Goal: Task Accomplishment & Management: Manage account settings

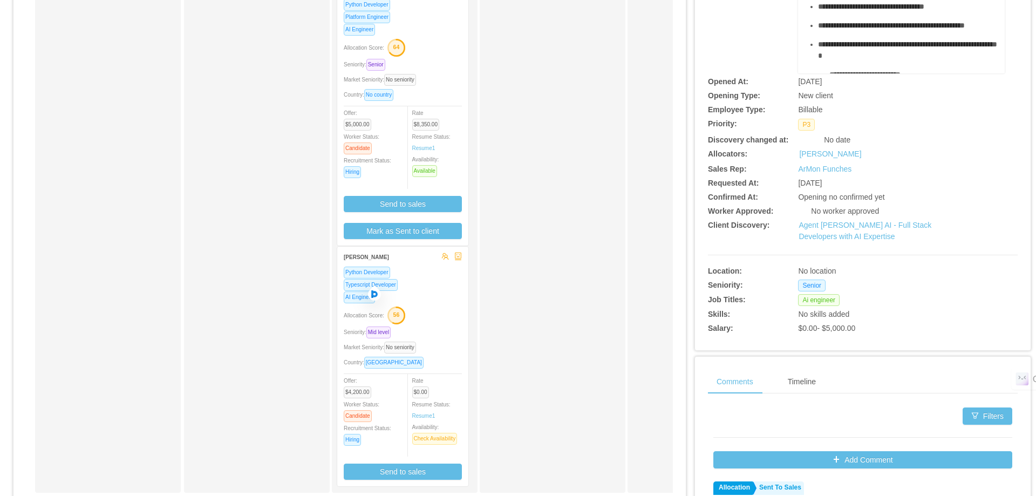
scroll to position [323, 0]
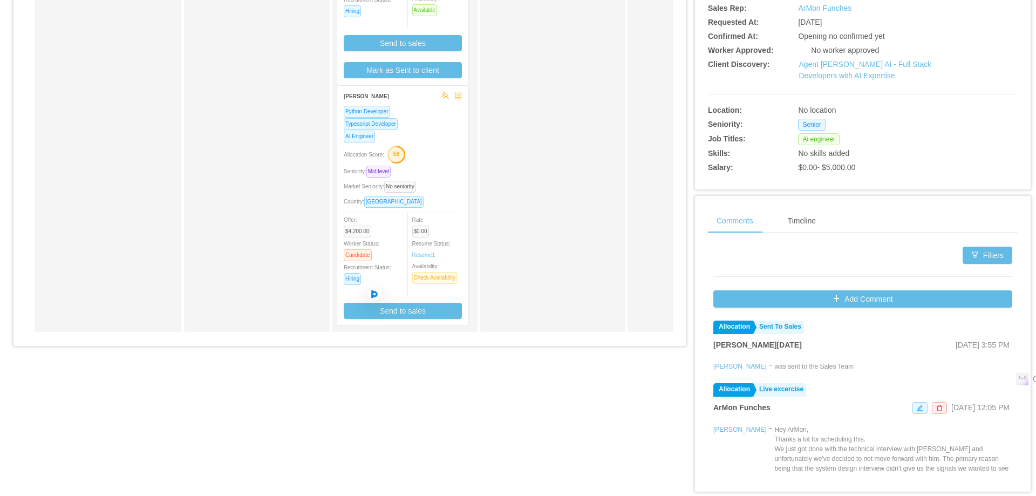
click at [446, 155] on div "Allocation Score: 56" at bounding box center [403, 153] width 118 height 17
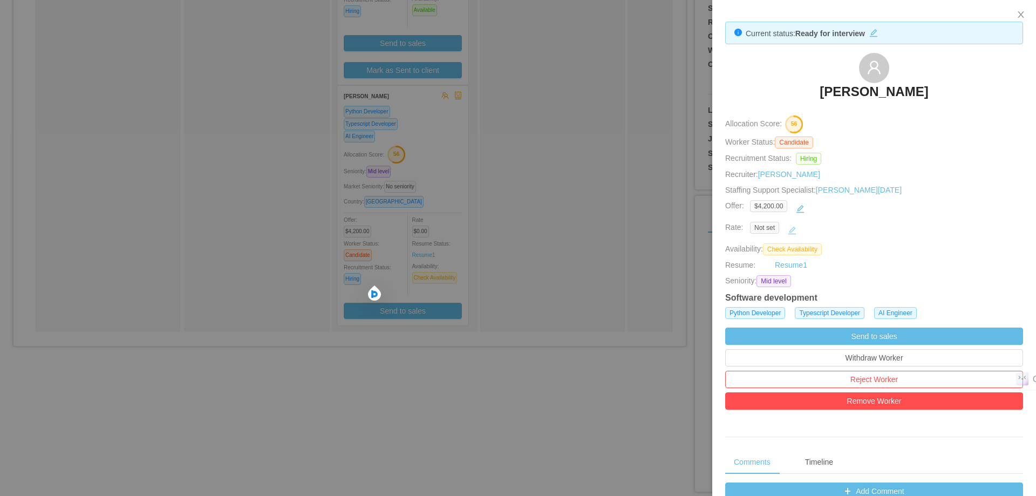
click at [793, 228] on button "button" at bounding box center [791, 230] width 17 height 17
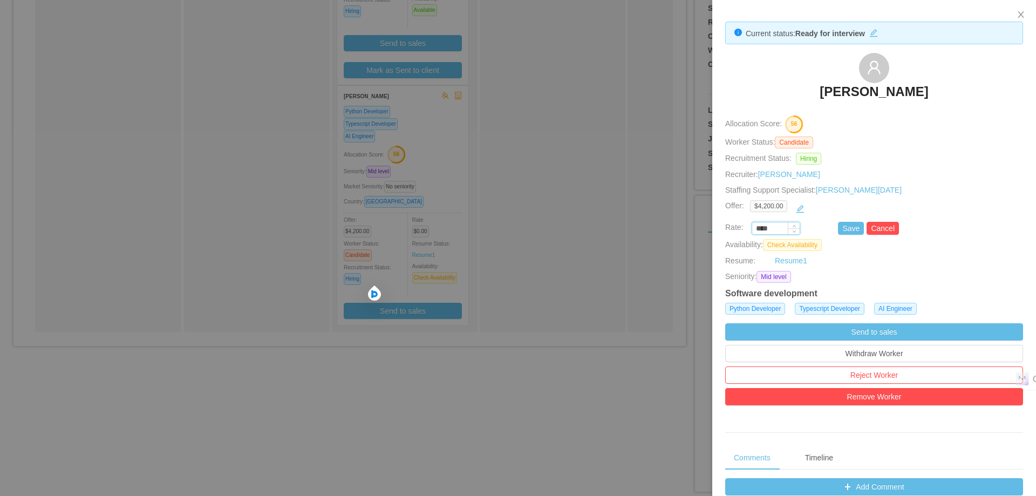
click at [780, 229] on input "****" at bounding box center [775, 229] width 47 height 12
type input "*******"
click at [846, 230] on button "Save" at bounding box center [851, 228] width 26 height 13
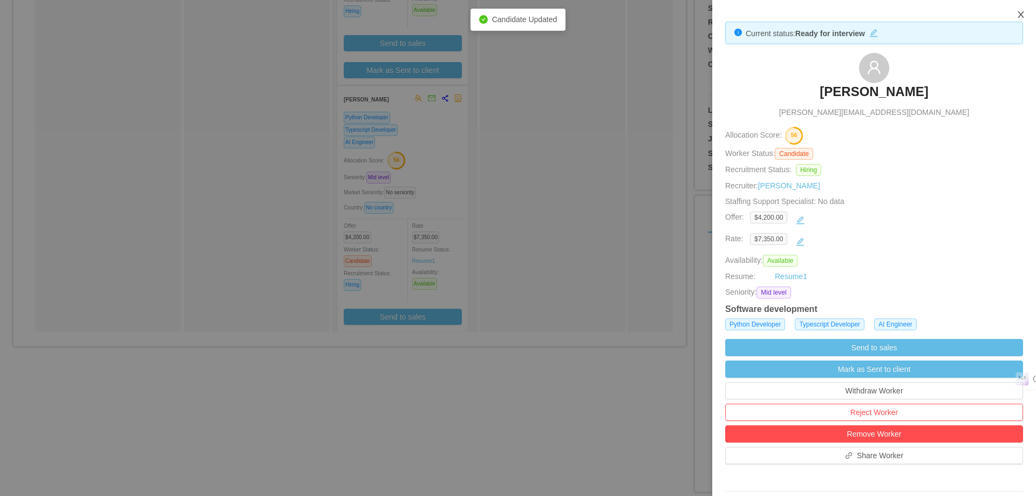
click at [1024, 17] on icon "icon: close" at bounding box center [1020, 14] width 9 height 9
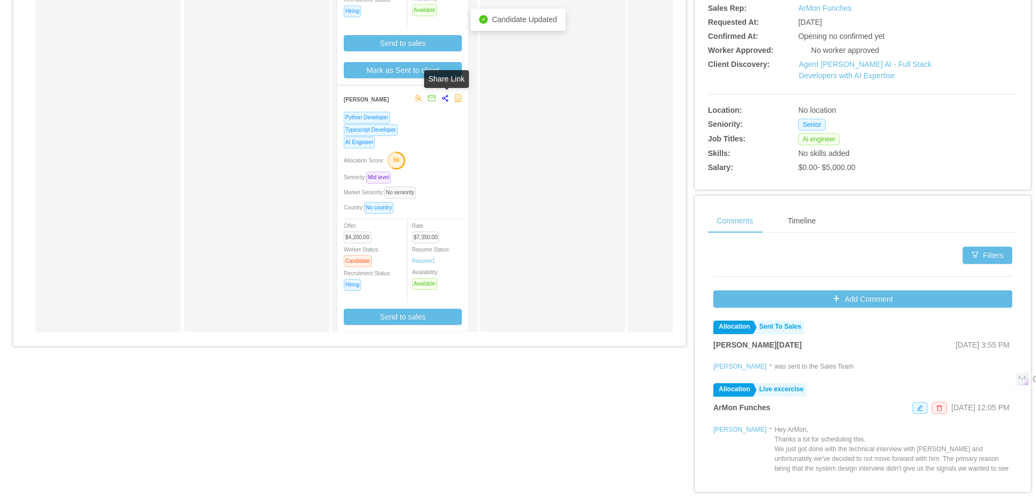
click at [446, 102] on icon "share-alt" at bounding box center [445, 98] width 8 height 8
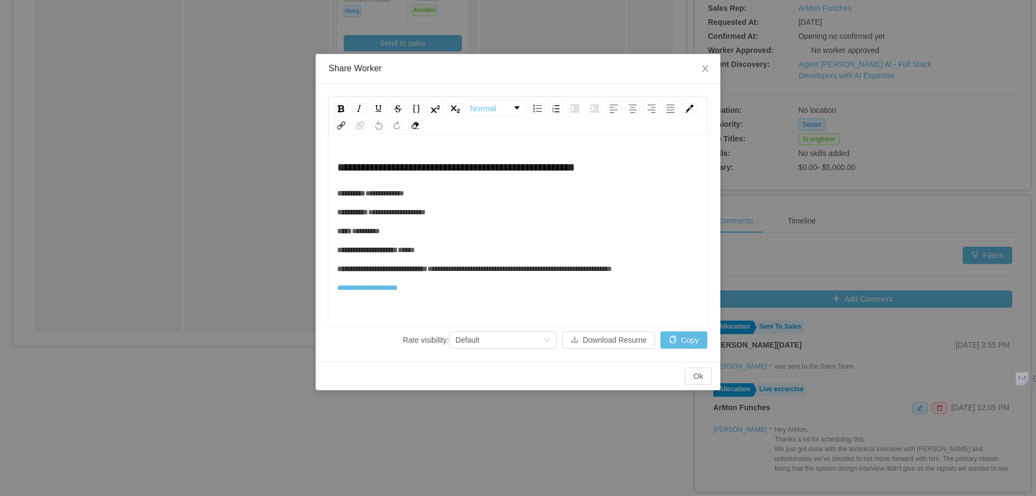
scroll to position [24, 0]
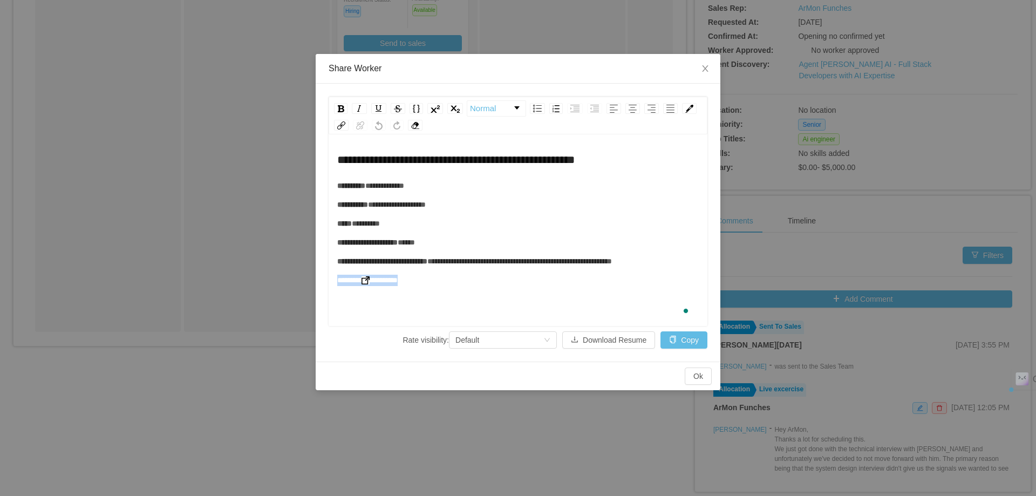
drag, startPoint x: 404, startPoint y: 285, endPoint x: 339, endPoint y: 283, distance: 65.3
click at [339, 283] on div "**********" at bounding box center [518, 280] width 362 height 11
copy span "**********"
click at [709, 70] on span "Close" at bounding box center [705, 69] width 30 height 30
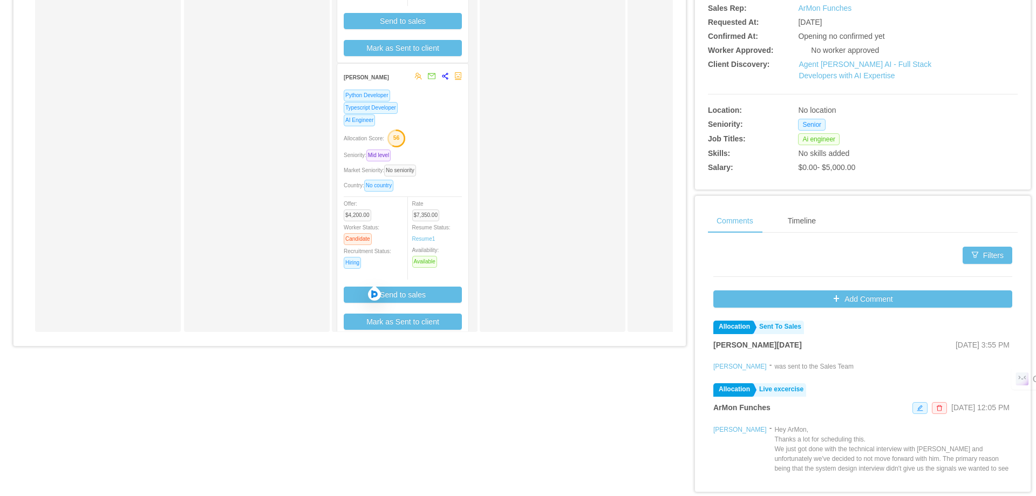
scroll to position [32, 0]
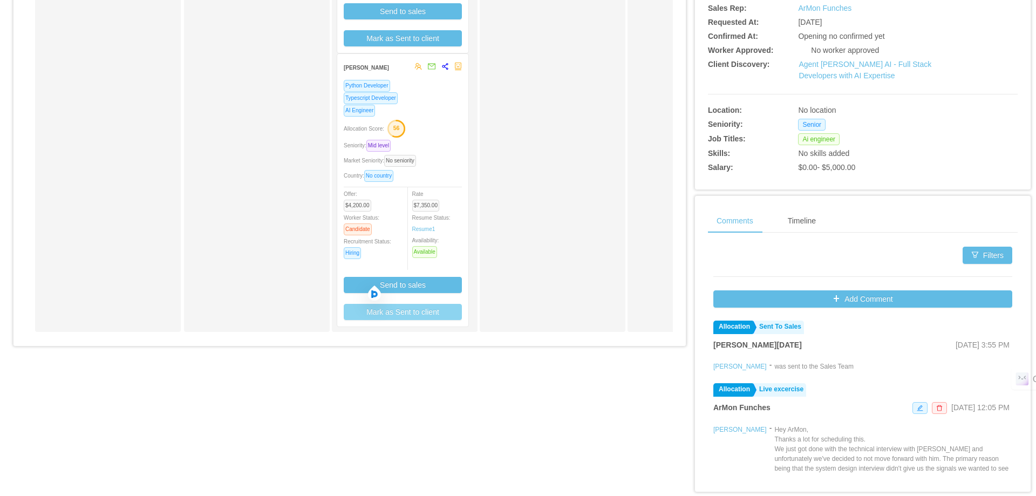
click at [423, 310] on button "Mark as Sent to client" at bounding box center [403, 312] width 118 height 16
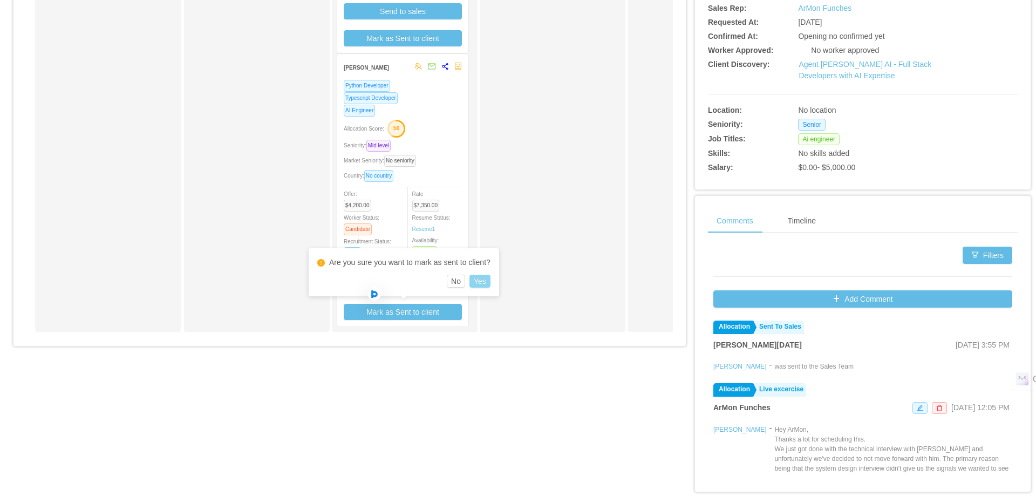
click at [474, 280] on button "Yes" at bounding box center [479, 281] width 21 height 13
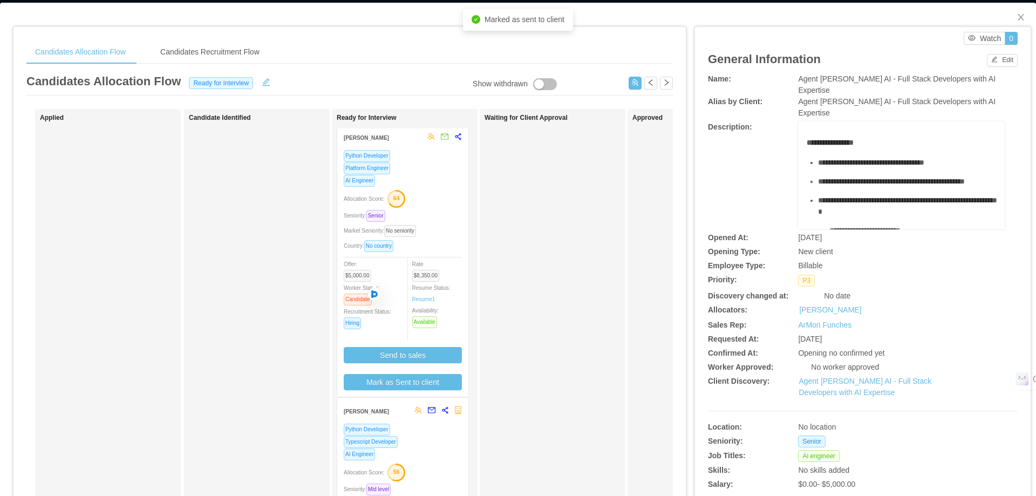
scroll to position [0, 0]
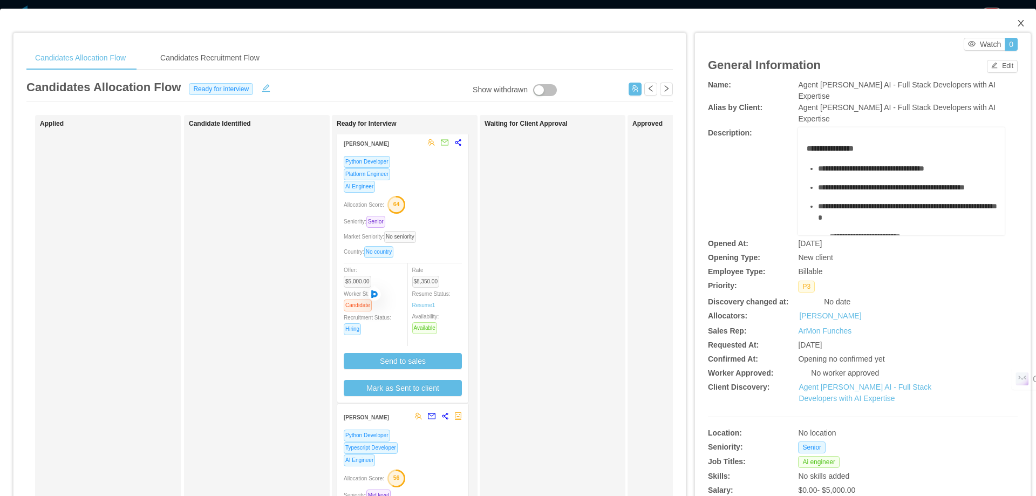
click at [1014, 17] on span "Close" at bounding box center [1020, 24] width 30 height 30
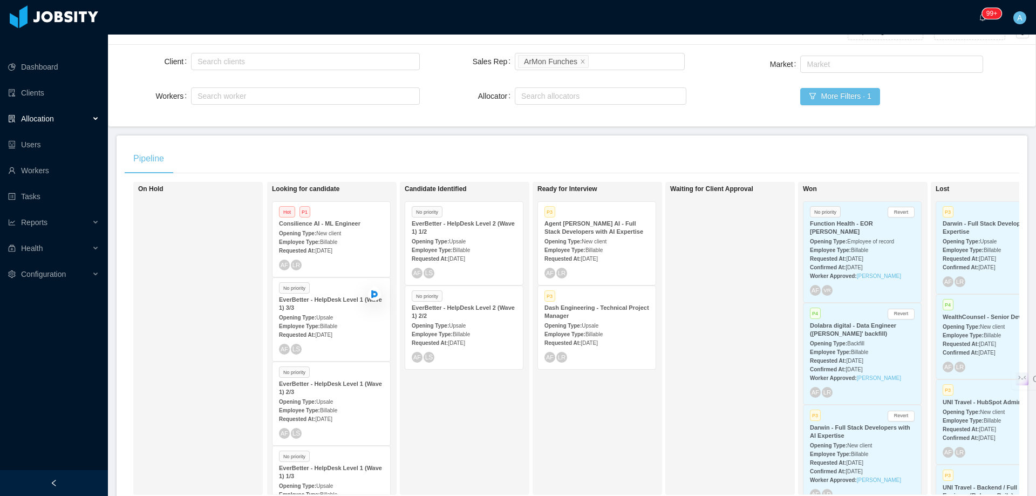
click at [618, 220] on div "Agent [PERSON_NAME] AI - Full Stack Developers with AI Expertise" at bounding box center [596, 228] width 105 height 16
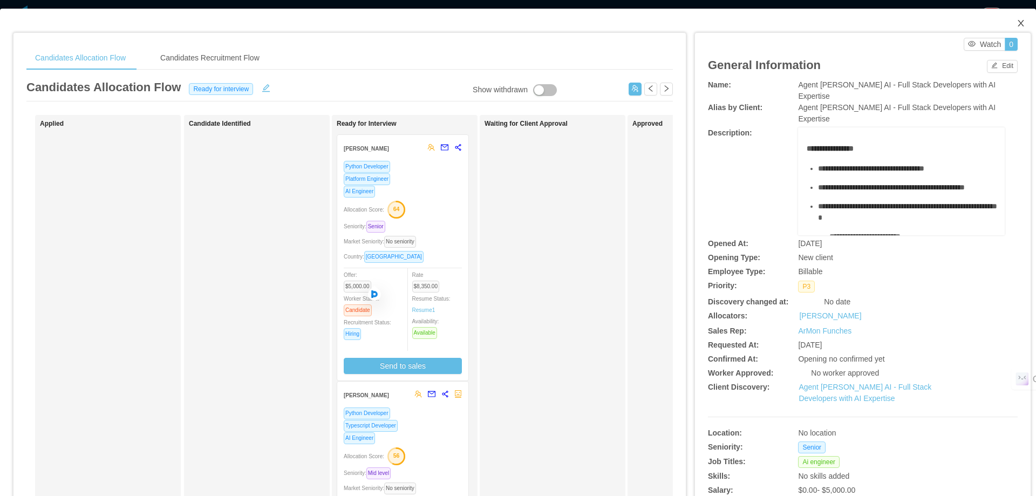
click at [1016, 24] on icon "icon: close" at bounding box center [1020, 23] width 9 height 9
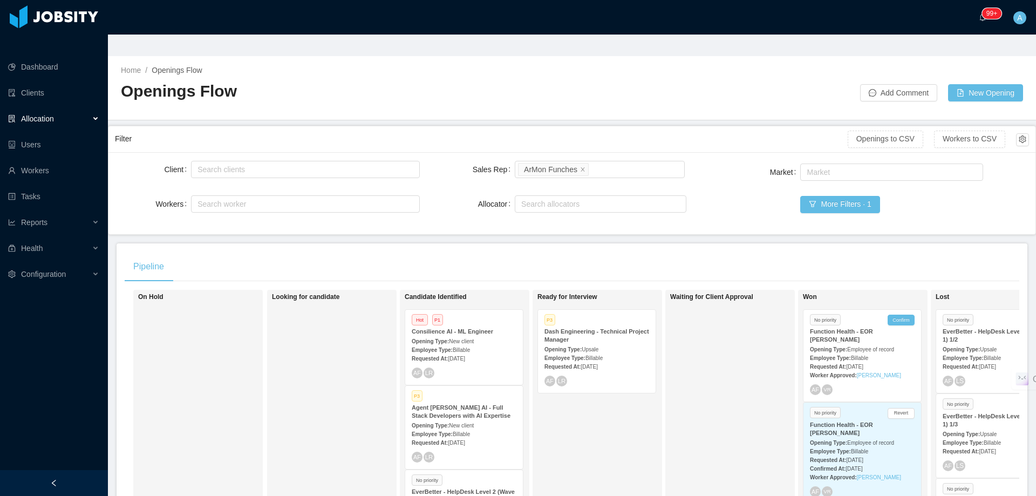
scroll to position [108, 0]
